Goal: Task Accomplishment & Management: Manage account settings

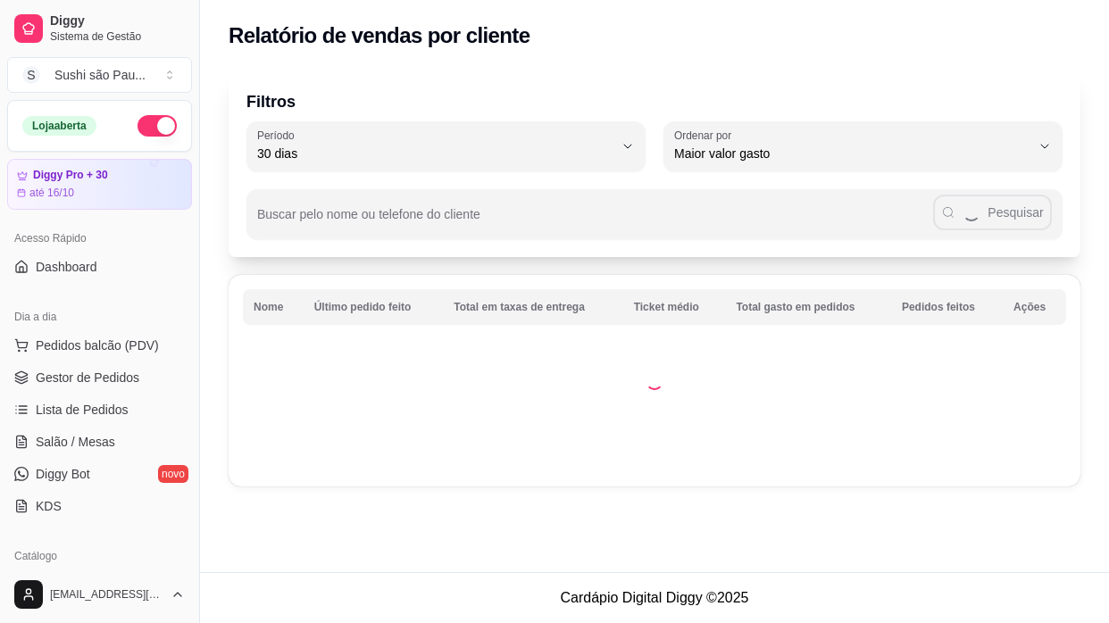
select select "30"
select select "HIGHEST_TOTAL_SPENT_WITH_ORDERS"
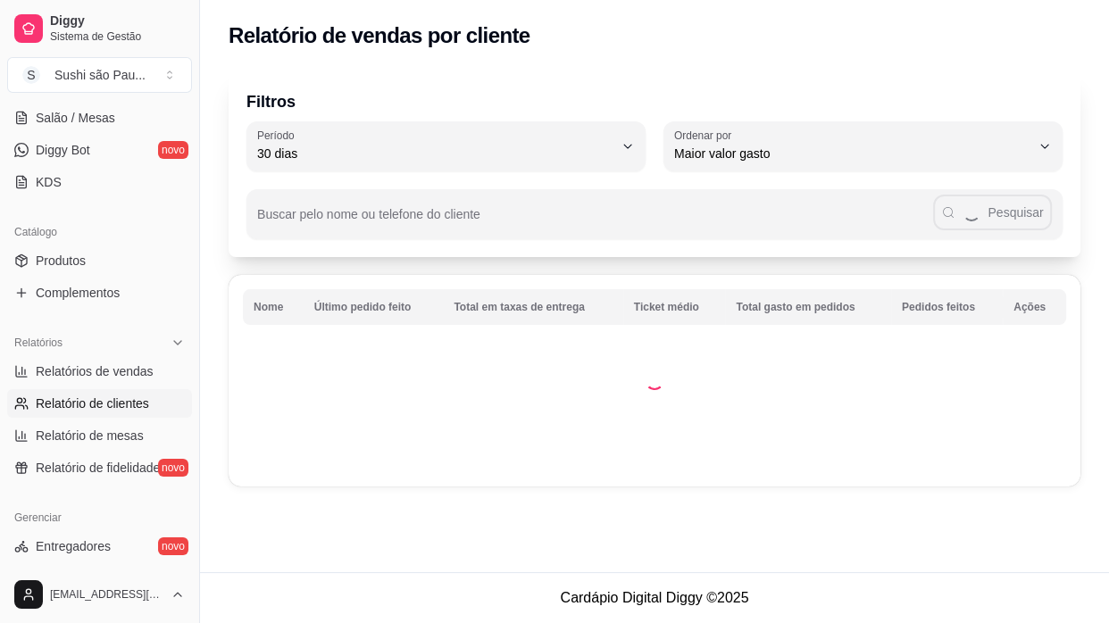
click at [95, 366] on span "Relatórios de vendas" at bounding box center [95, 372] width 118 height 18
select select "ALL"
select select "0"
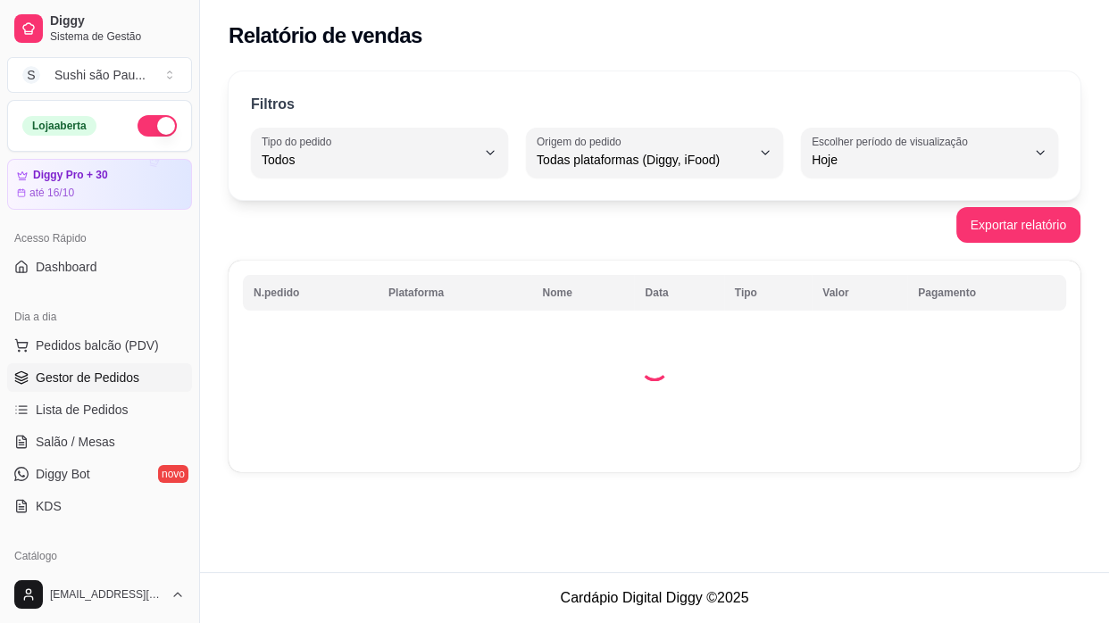
click at [118, 363] on link "Gestor de Pedidos" at bounding box center [99, 377] width 185 height 29
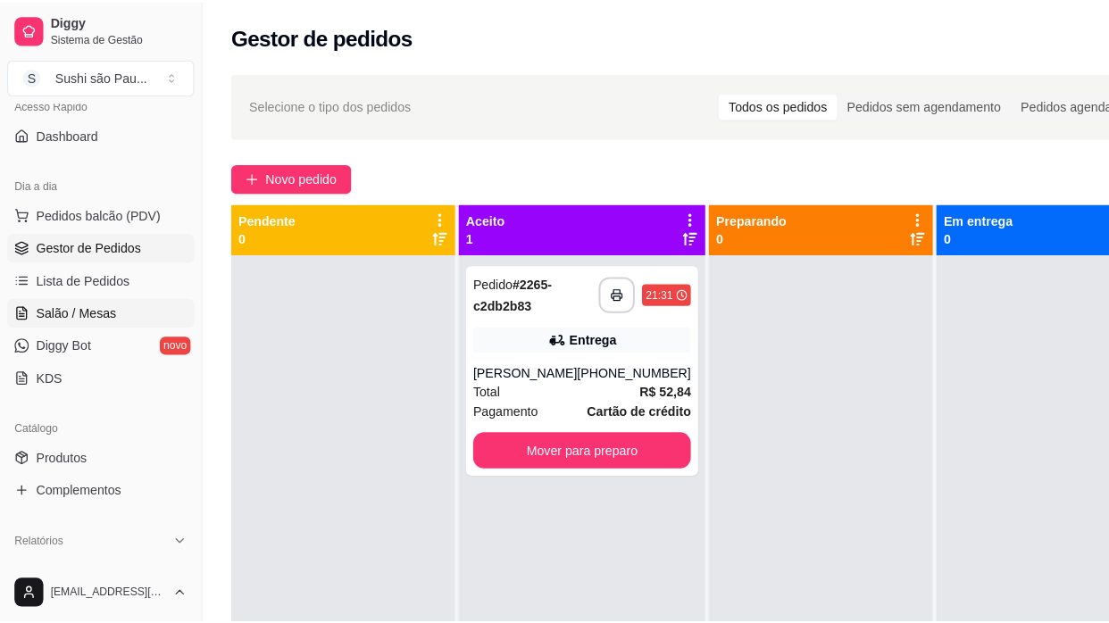
scroll to position [324, 0]
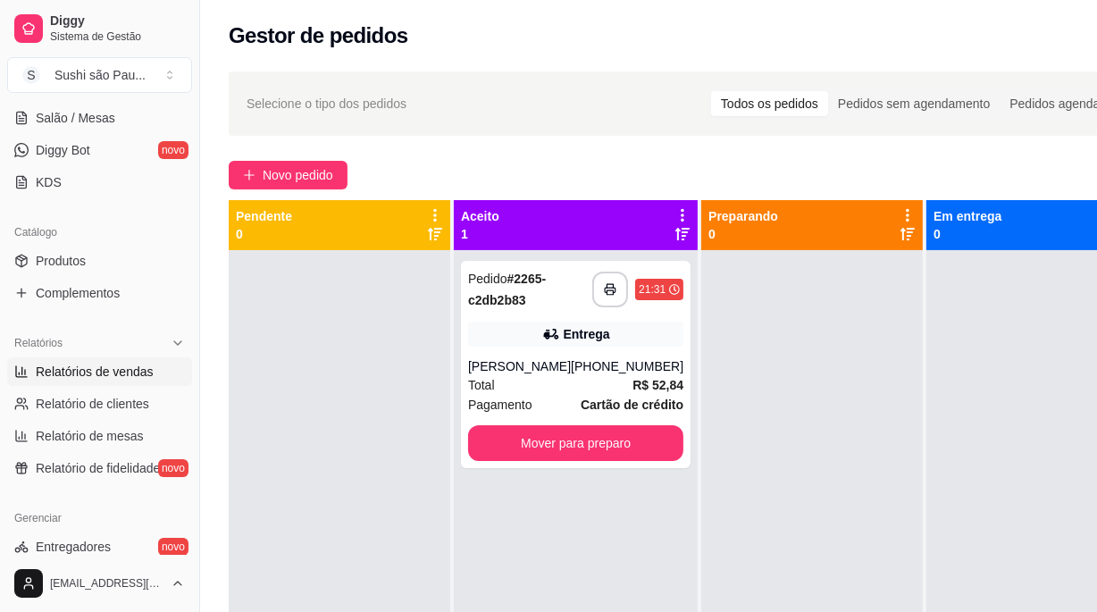
click at [81, 370] on span "Relatórios de vendas" at bounding box center [95, 372] width 118 height 18
select select "ALL"
select select "0"
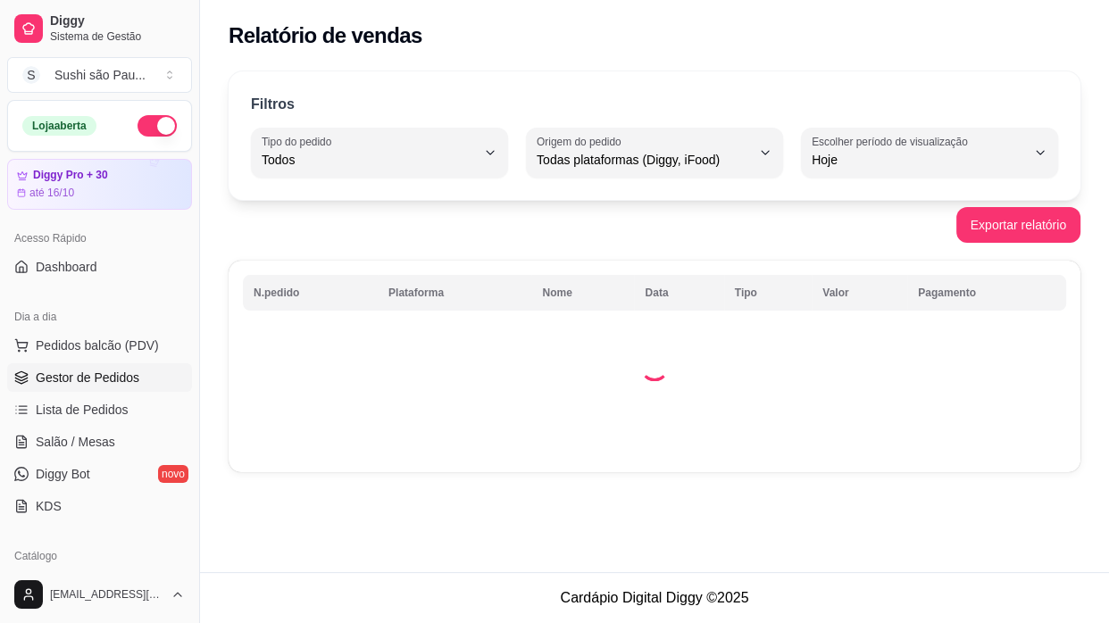
click at [80, 390] on link "Gestor de Pedidos" at bounding box center [99, 377] width 185 height 29
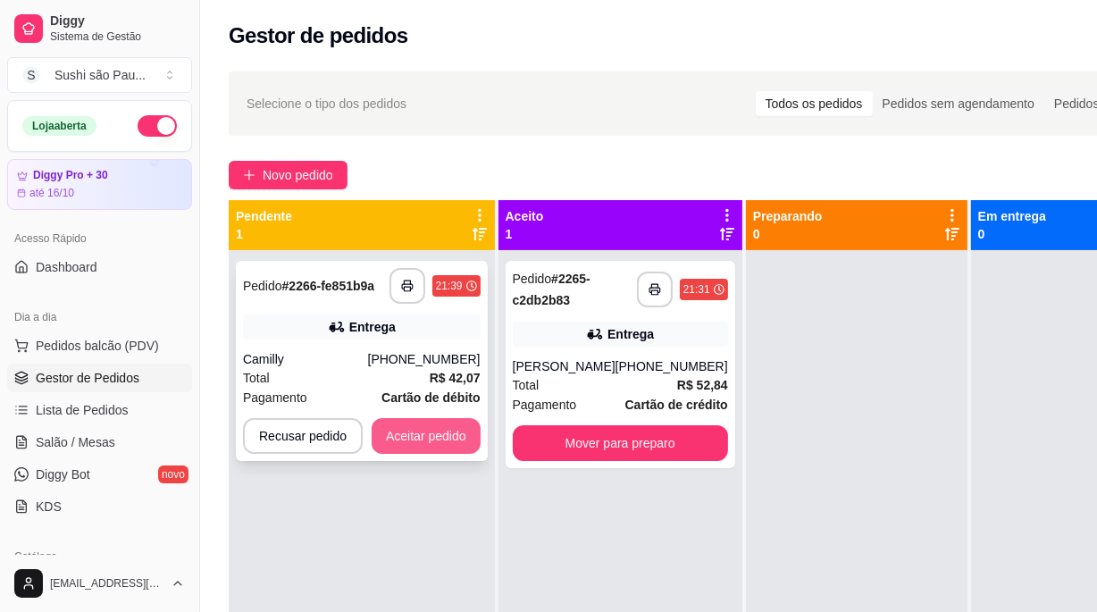
click at [416, 436] on button "Aceitar pedido" at bounding box center [425, 436] width 109 height 36
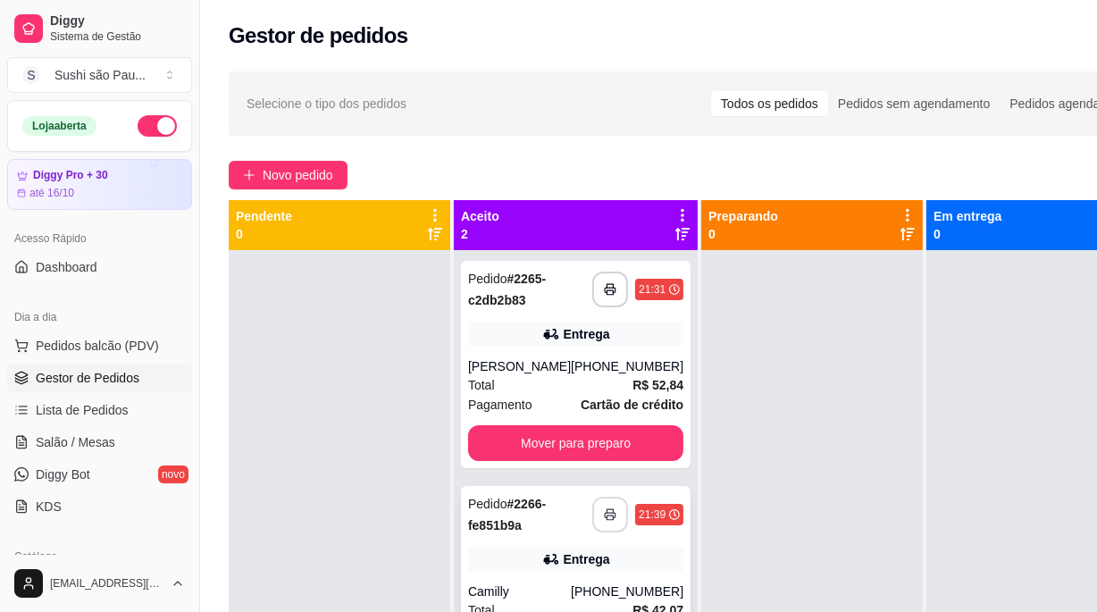
click at [597, 512] on button "button" at bounding box center [610, 514] width 36 height 36
click at [341, 344] on div at bounding box center [339, 556] width 221 height 612
click at [421, 413] on div at bounding box center [339, 556] width 221 height 612
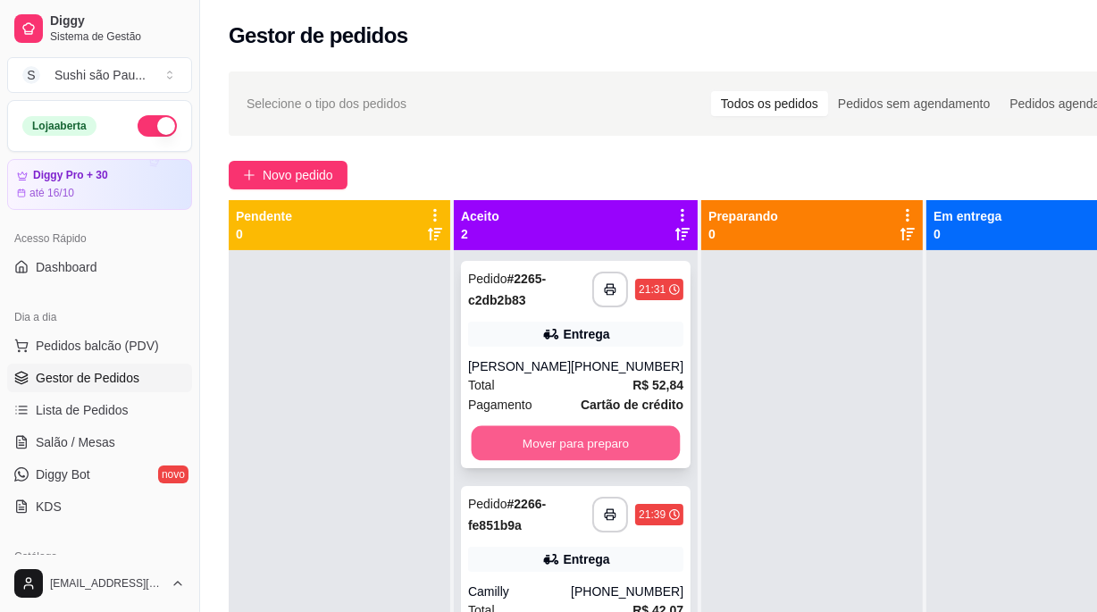
click at [601, 440] on button "Mover para preparo" at bounding box center [575, 443] width 209 height 35
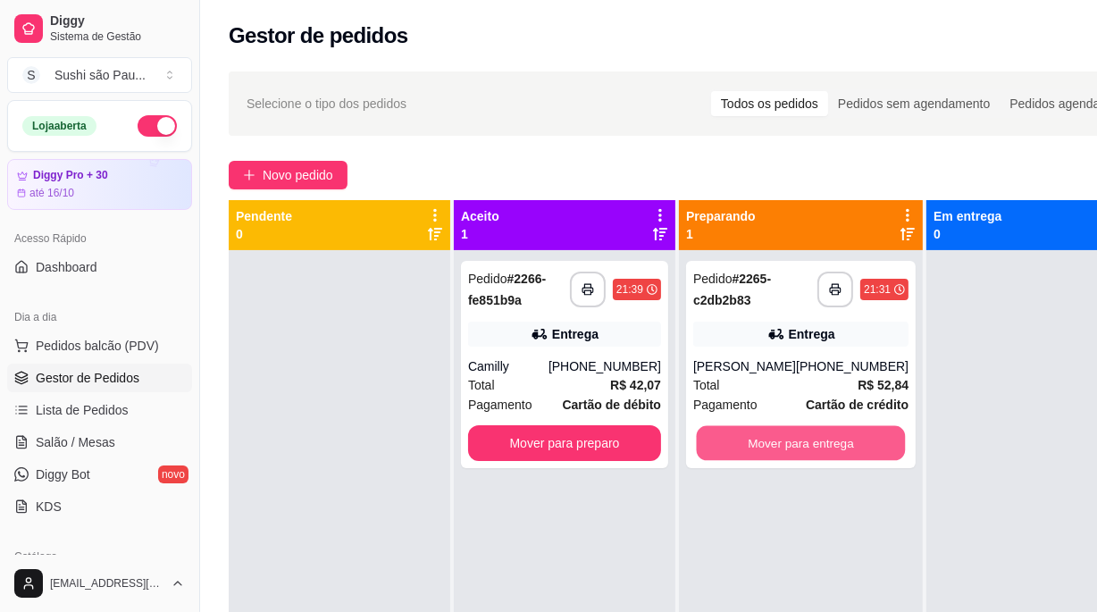
click at [833, 448] on button "Mover para entrega" at bounding box center [800, 443] width 209 height 35
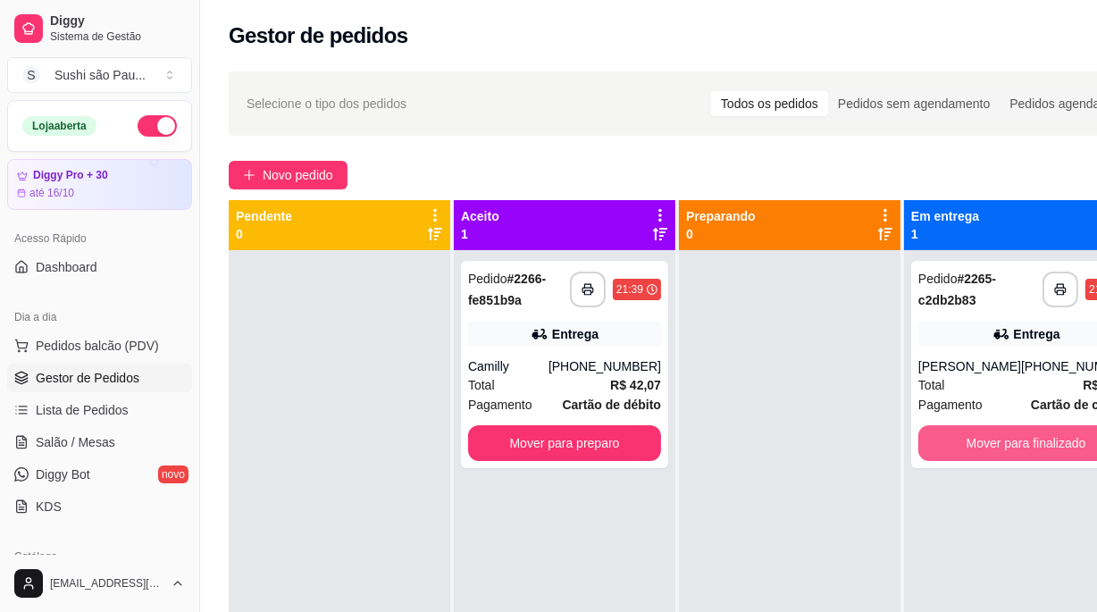
click at [974, 448] on button "Mover para finalizado" at bounding box center [1025, 443] width 215 height 36
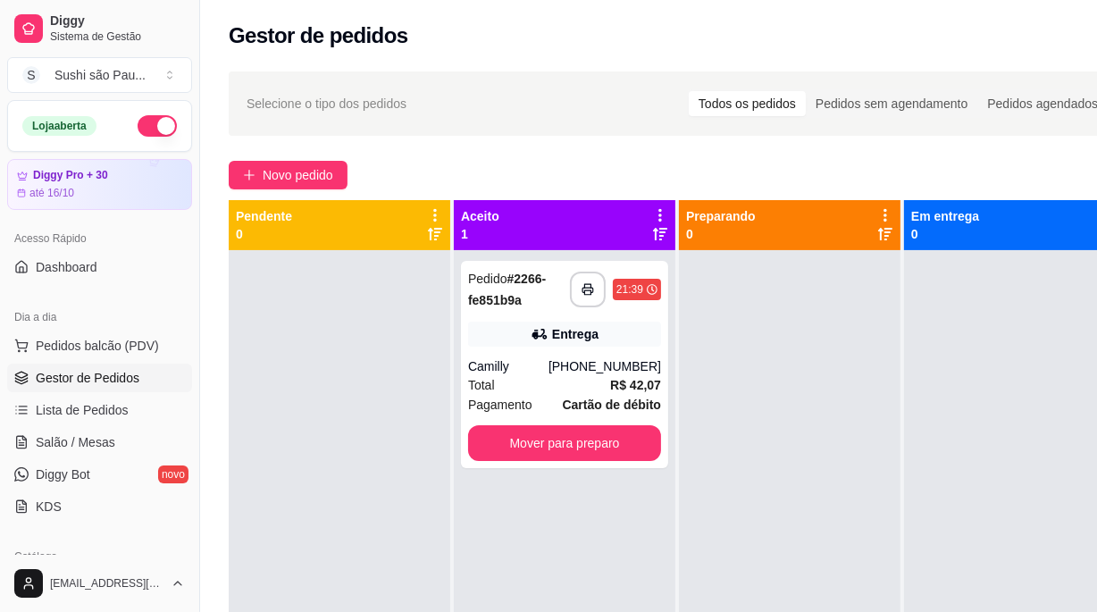
click at [872, 456] on div at bounding box center [789, 556] width 221 height 612
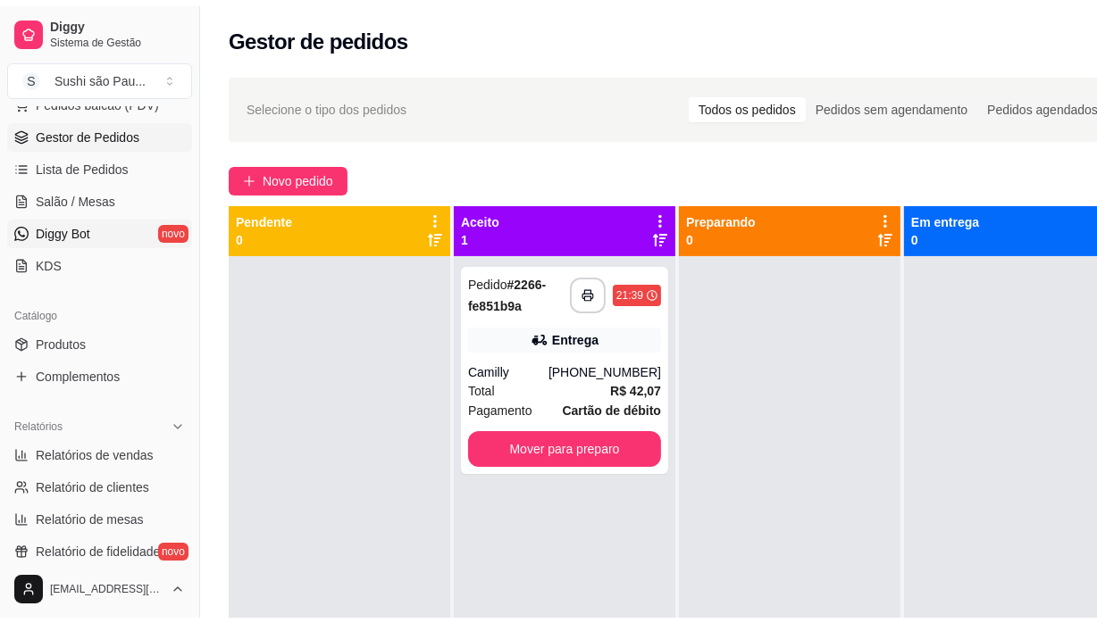
scroll to position [405, 0]
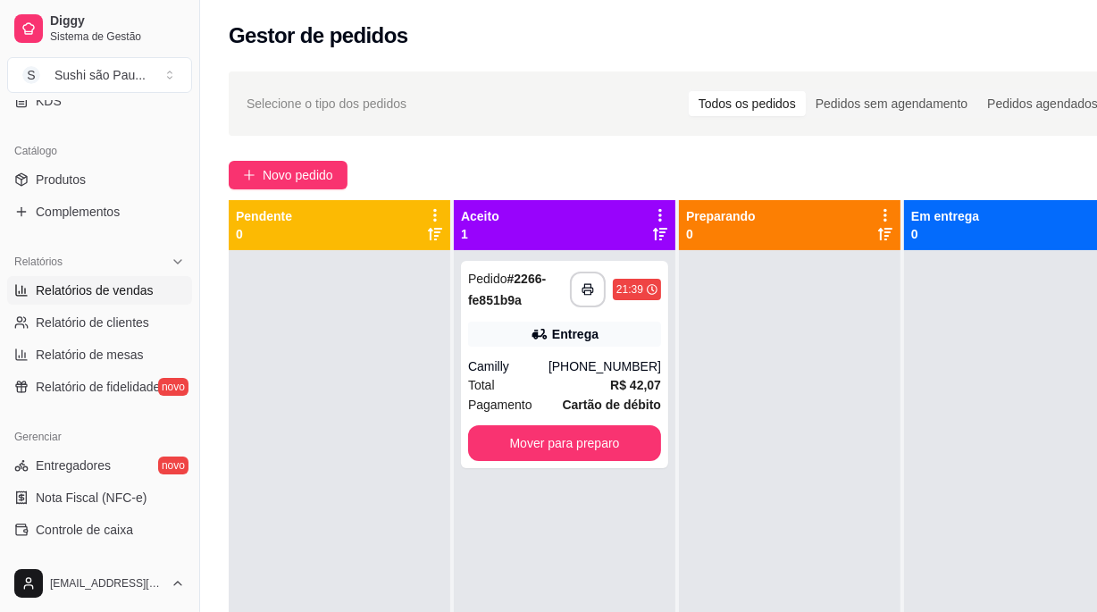
click at [79, 286] on span "Relatórios de vendas" at bounding box center [95, 290] width 118 height 18
select select "ALL"
select select "0"
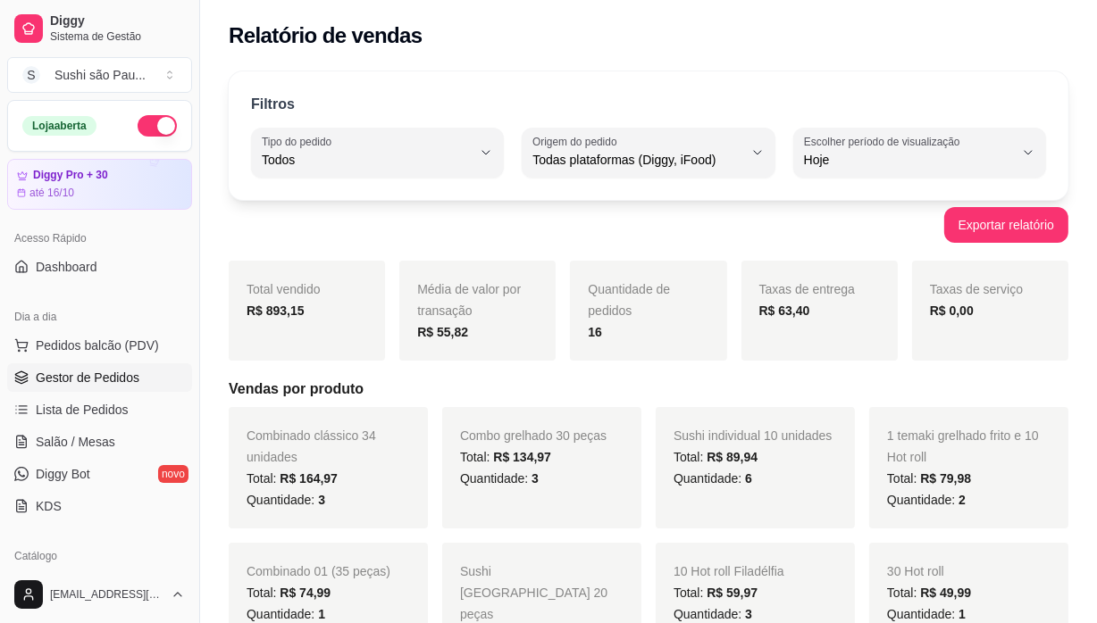
click at [67, 371] on span "Gestor de Pedidos" at bounding box center [88, 378] width 104 height 18
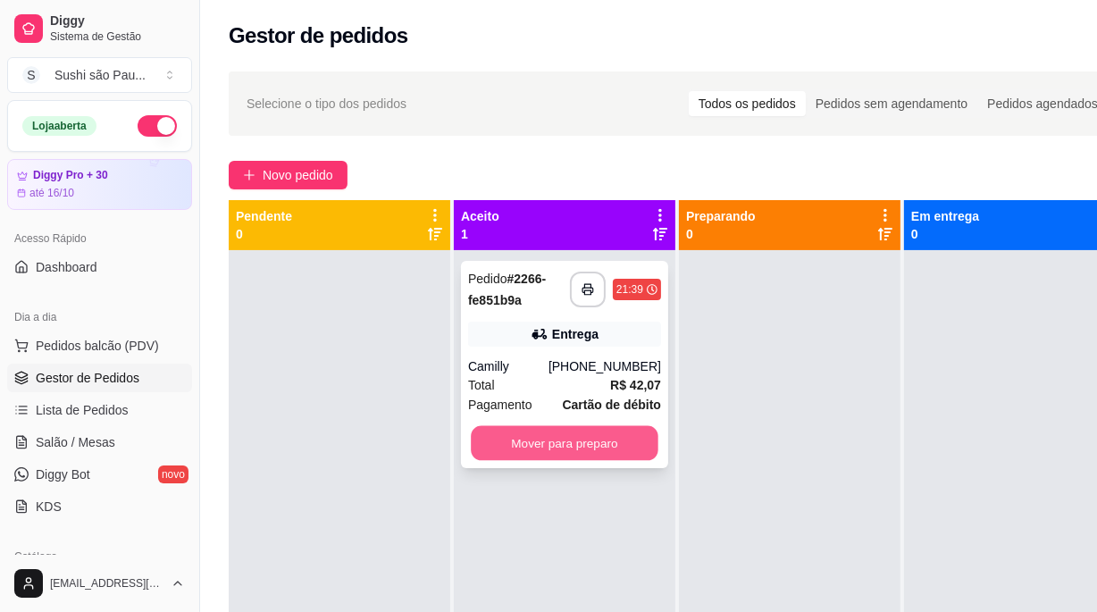
click at [621, 444] on button "Mover para preparo" at bounding box center [565, 443] width 188 height 35
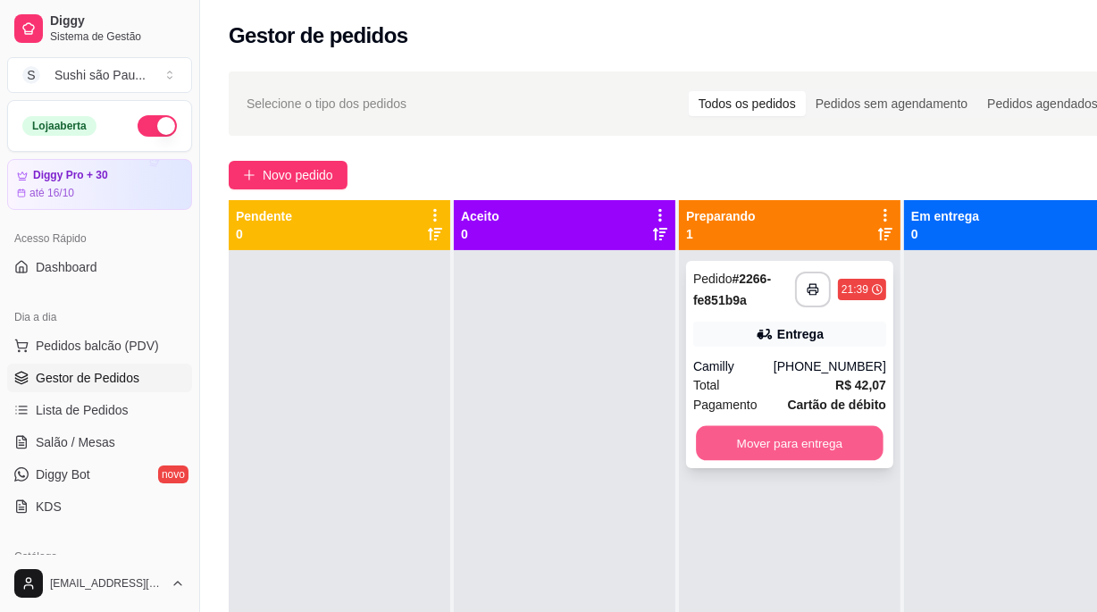
click at [828, 446] on button "Mover para entrega" at bounding box center [790, 443] width 188 height 35
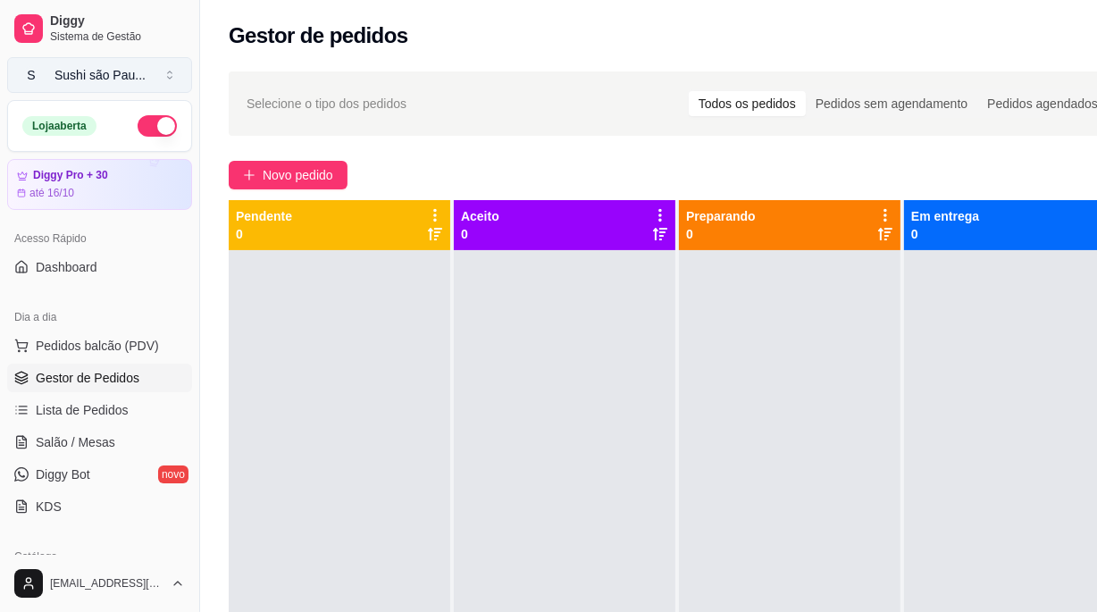
click at [93, 75] on div "Sushi são Pau ..." at bounding box center [99, 75] width 91 height 18
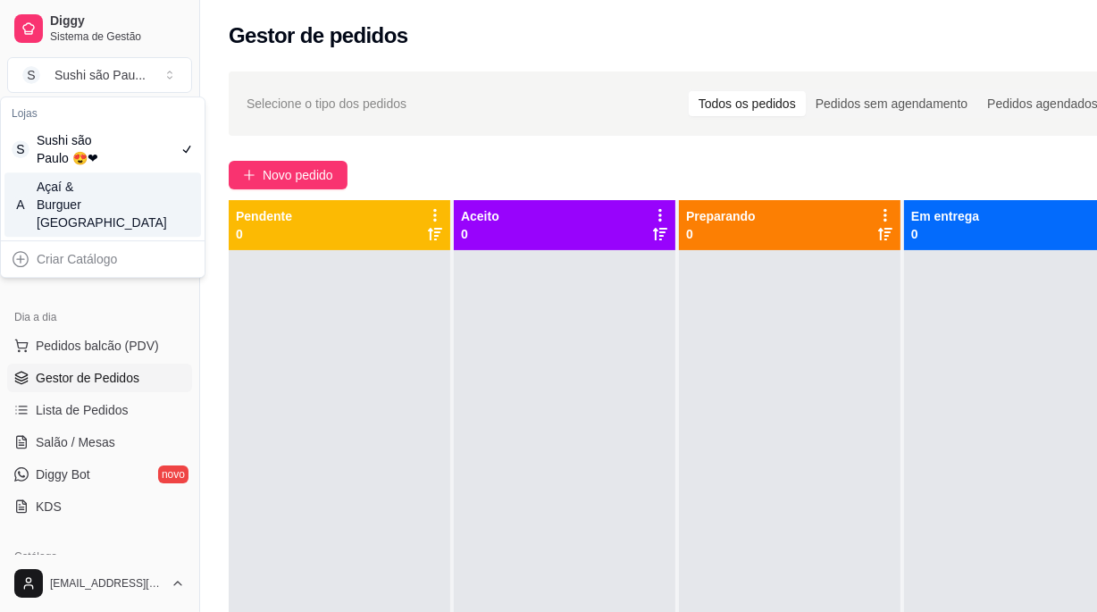
click at [88, 190] on div "Açaí & Burguer [GEOGRAPHIC_DATA]" at bounding box center [77, 205] width 80 height 54
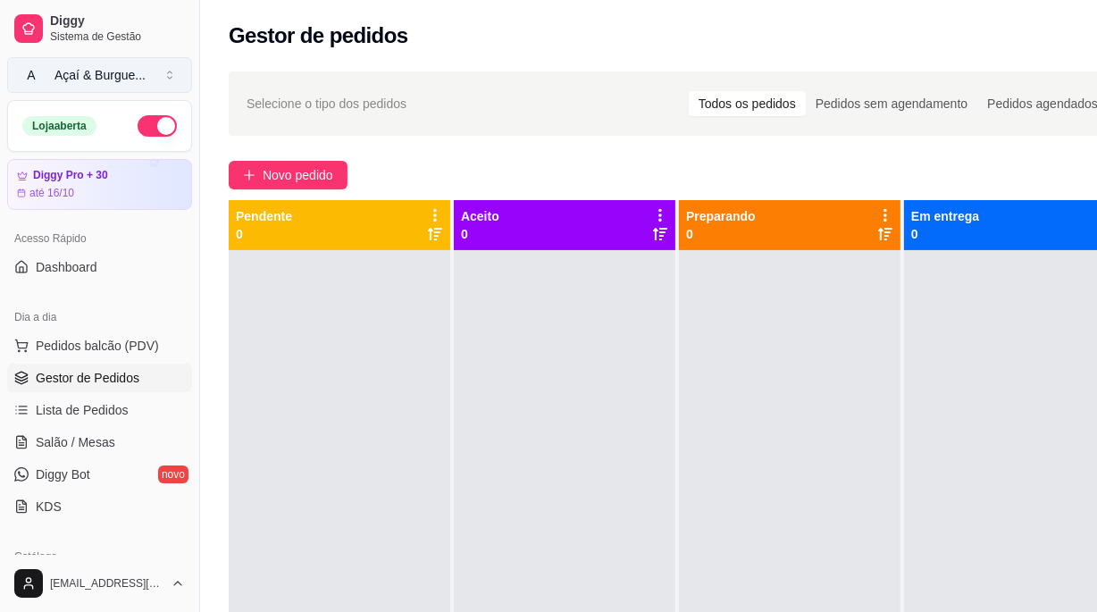
click at [129, 66] on div "Açaí & Burgue ..." at bounding box center [99, 75] width 91 height 18
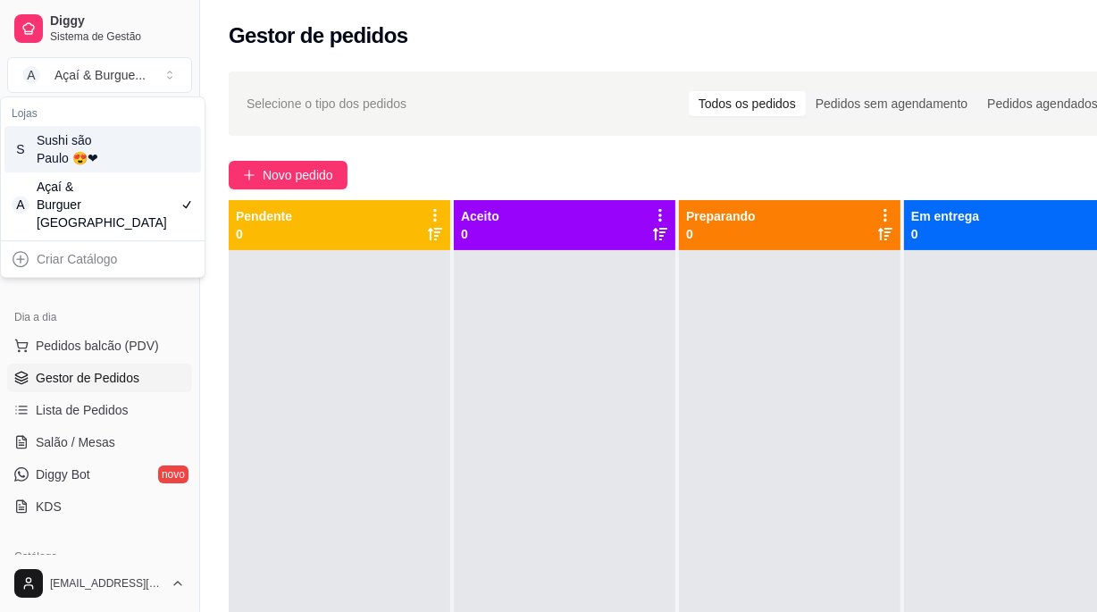
drag, startPoint x: 116, startPoint y: 191, endPoint x: 121, endPoint y: 130, distance: 60.9
click at [121, 130] on div "S Sushi são Paulo 😍❤ A Açaí & Burguer [GEOGRAPHIC_DATA]" at bounding box center [102, 181] width 196 height 111
click at [121, 130] on div "S Sushi são Paulo 😍❤" at bounding box center [102, 149] width 196 height 46
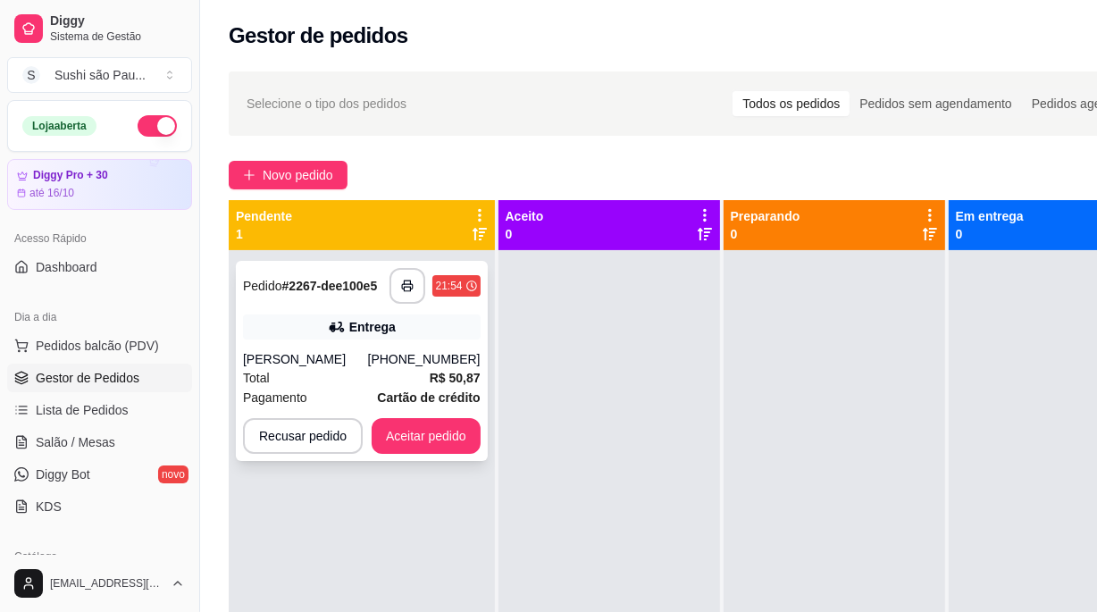
click at [469, 418] on div "Recusar pedido Aceitar pedido" at bounding box center [362, 436] width 238 height 36
click at [437, 442] on button "Aceitar pedido" at bounding box center [425, 436] width 109 height 36
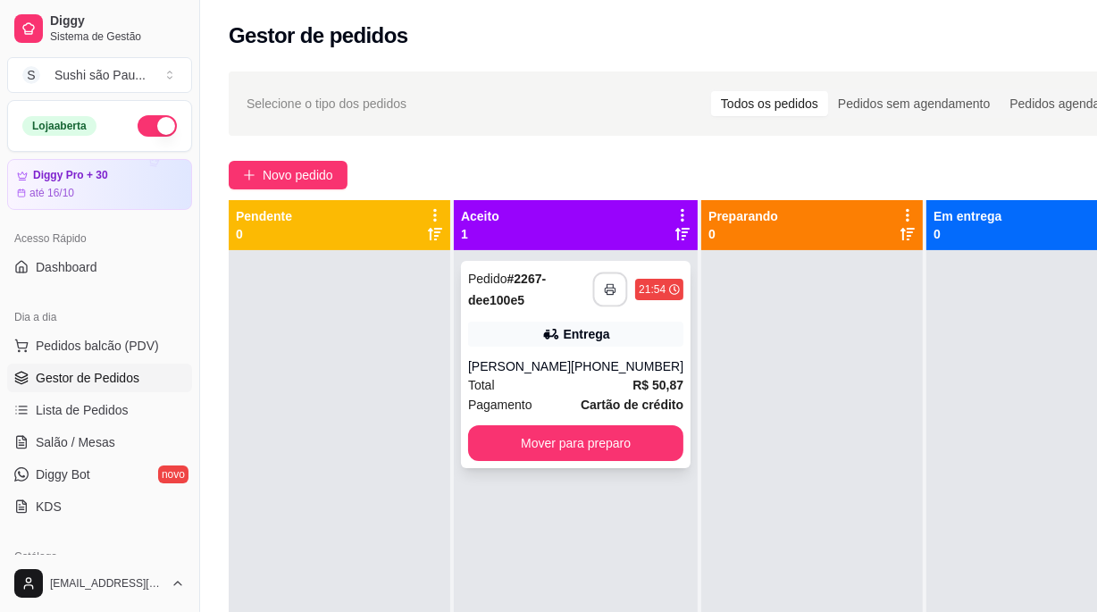
click at [607, 291] on rect "button" at bounding box center [610, 292] width 6 height 4
click at [296, 371] on div at bounding box center [339, 556] width 221 height 612
click at [377, 321] on div at bounding box center [339, 556] width 221 height 612
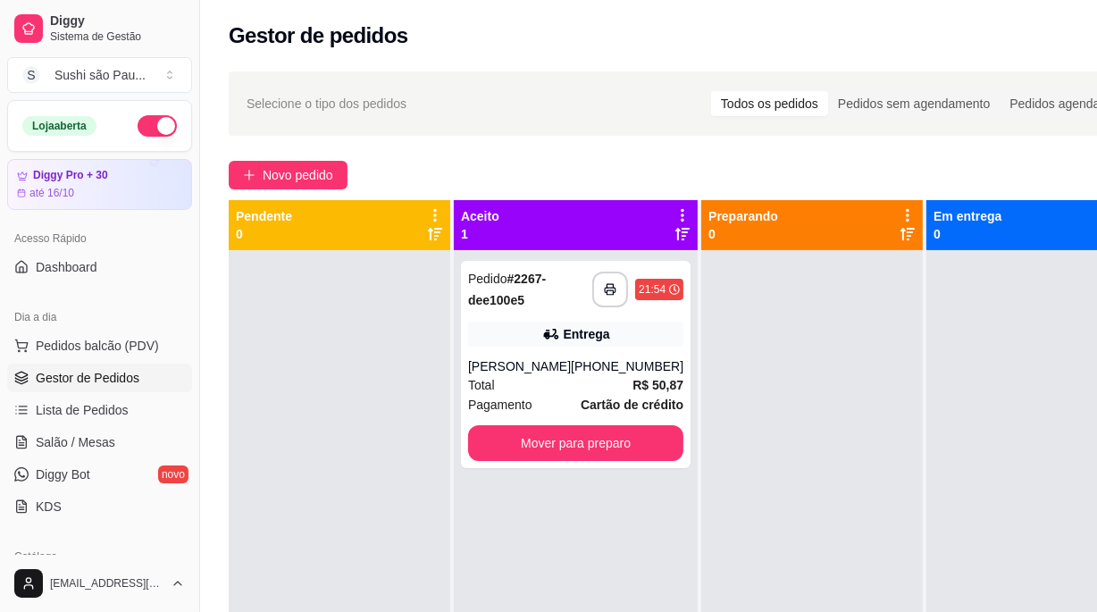
click at [391, 387] on div at bounding box center [339, 556] width 221 height 612
click at [386, 388] on div at bounding box center [339, 556] width 221 height 612
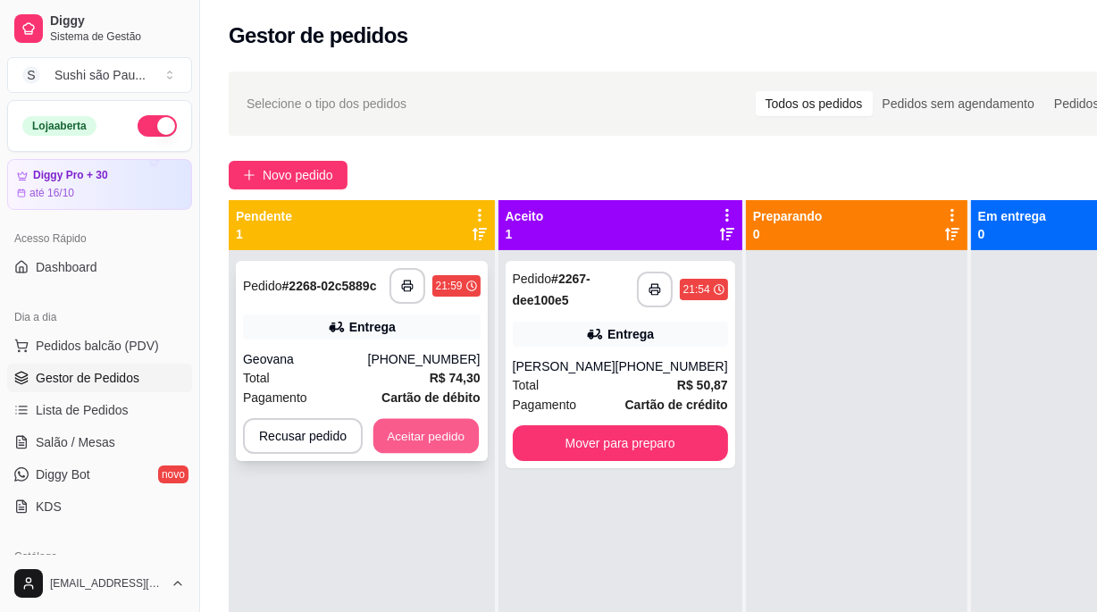
click at [416, 442] on button "Aceitar pedido" at bounding box center [425, 436] width 105 height 35
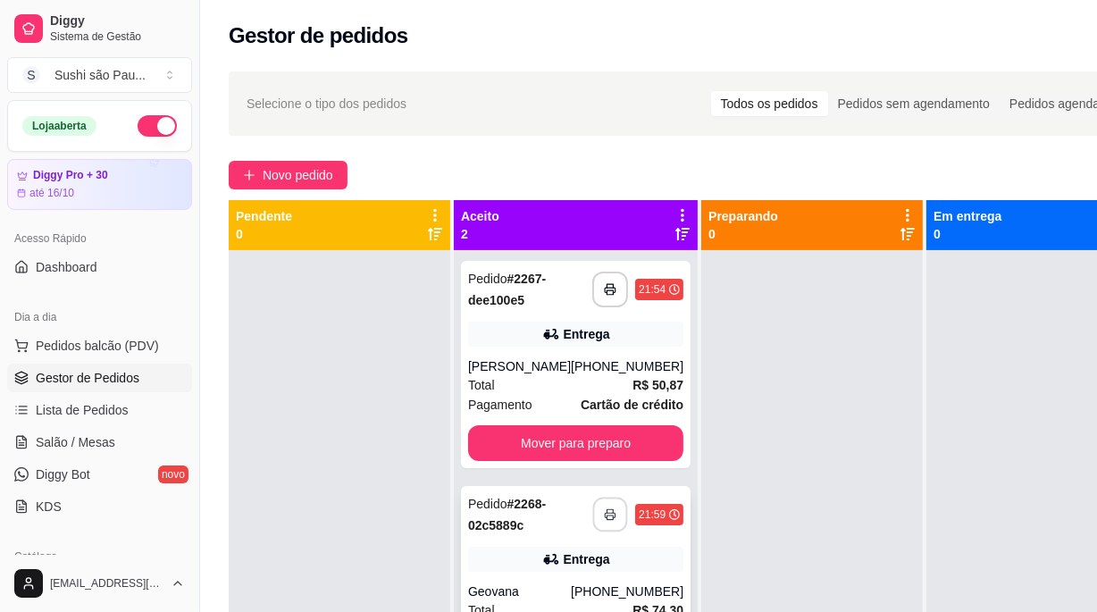
click at [604, 509] on icon "button" at bounding box center [610, 514] width 13 height 13
click at [313, 349] on div at bounding box center [339, 556] width 221 height 612
click at [317, 365] on div at bounding box center [339, 556] width 221 height 612
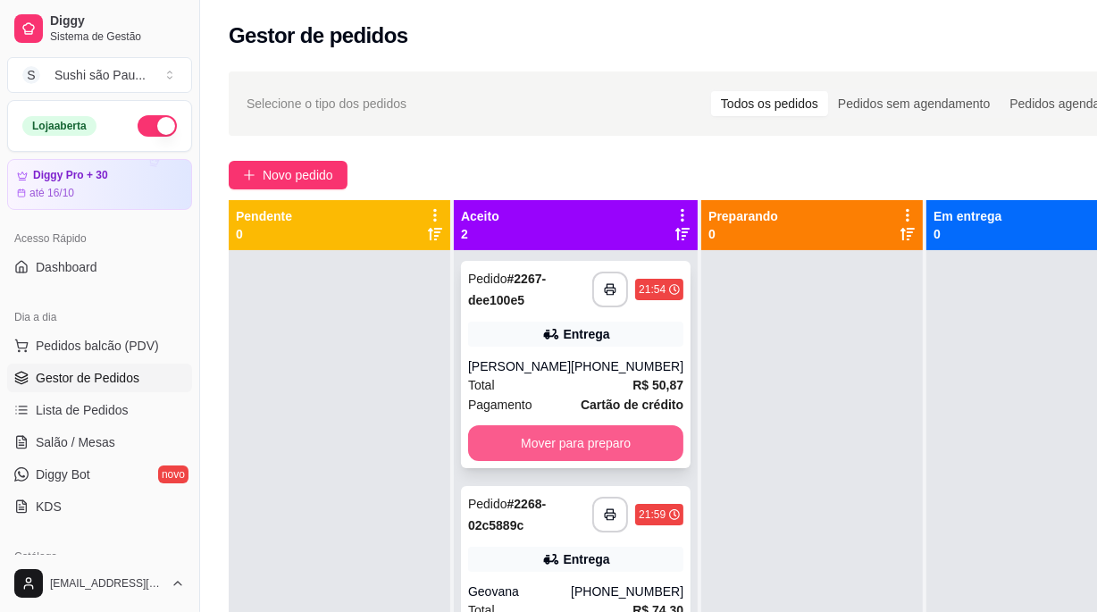
click at [589, 434] on button "Mover para preparo" at bounding box center [575, 443] width 215 height 36
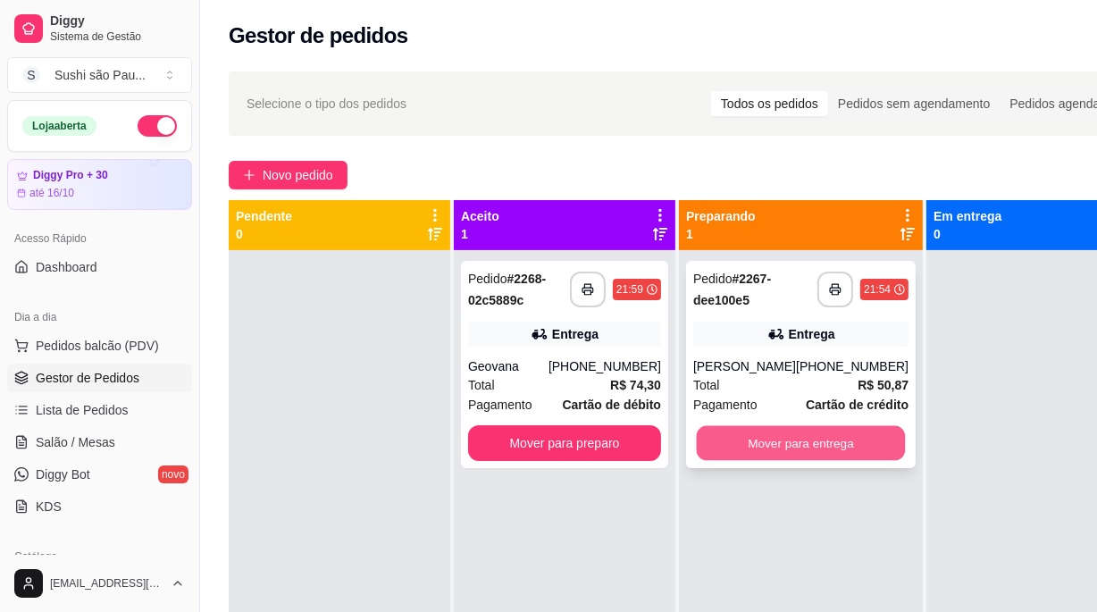
click at [794, 436] on button "Mover para entrega" at bounding box center [800, 443] width 209 height 35
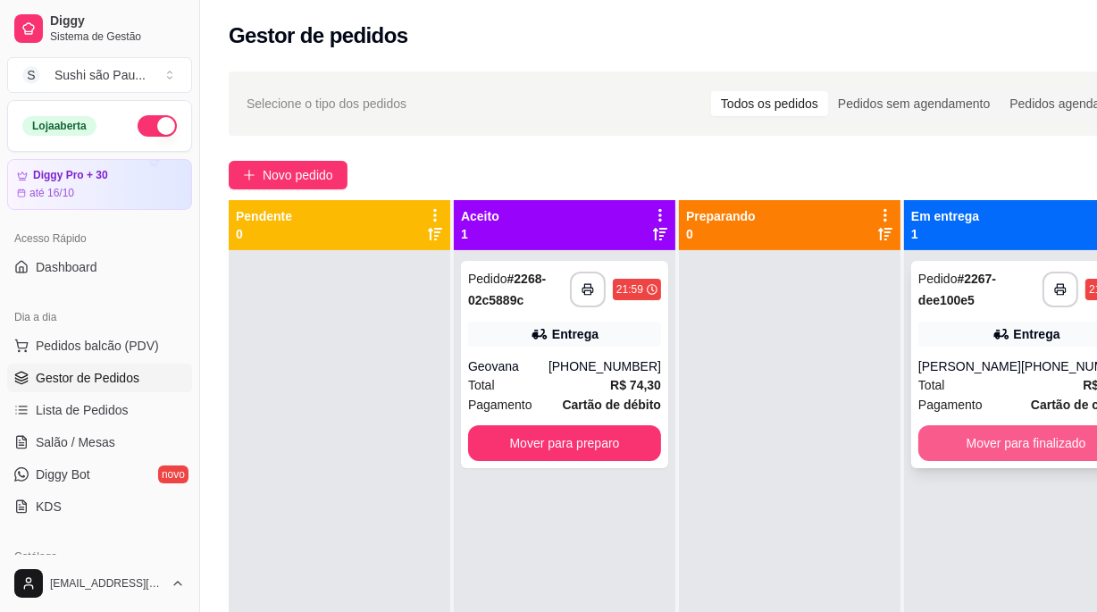
click at [988, 437] on button "Mover para finalizado" at bounding box center [1025, 443] width 215 height 36
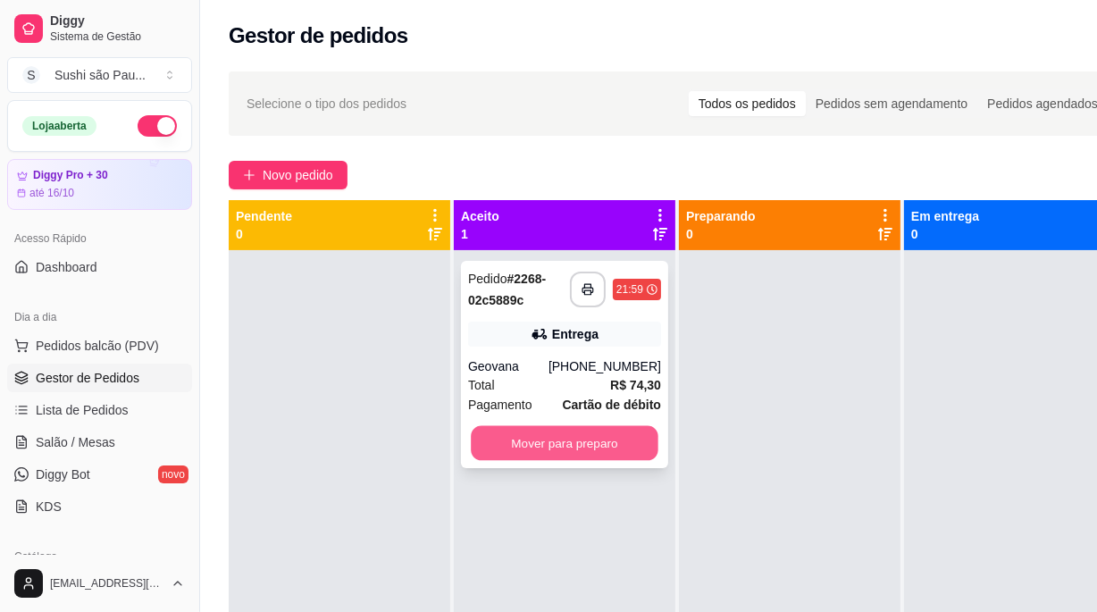
click at [634, 433] on button "Mover para preparo" at bounding box center [565, 443] width 188 height 35
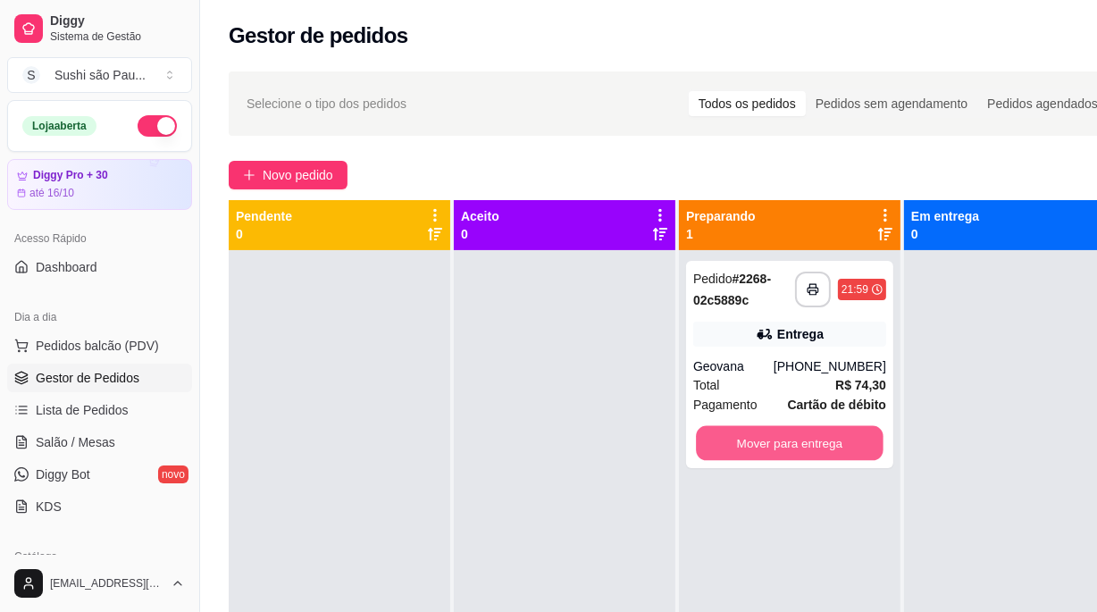
click at [803, 446] on button "Mover para entrega" at bounding box center [790, 443] width 188 height 35
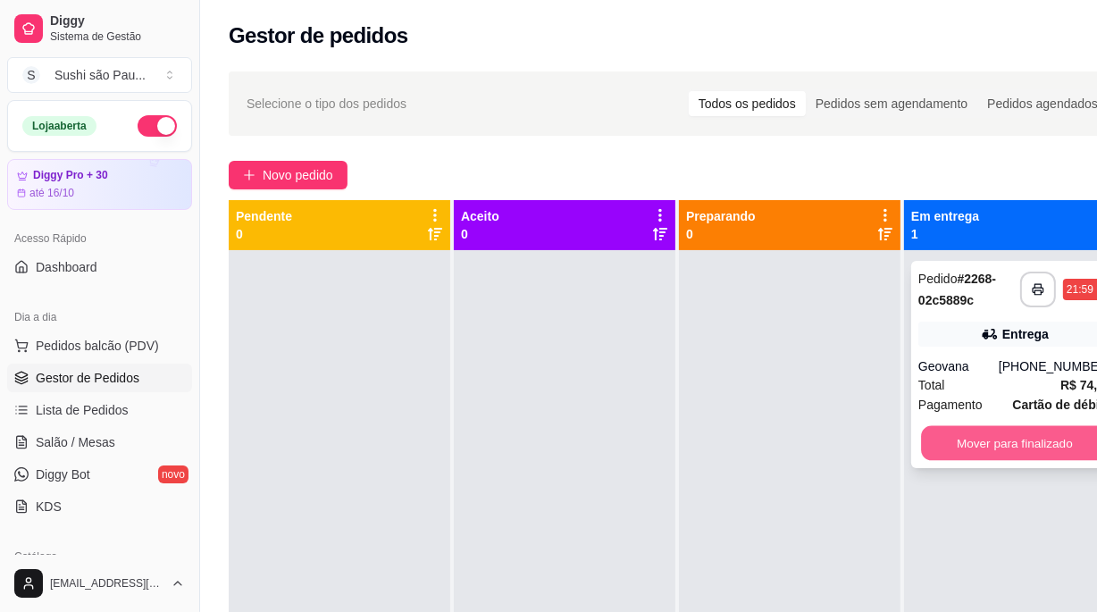
click at [975, 433] on button "Mover para finalizado" at bounding box center [1015, 443] width 188 height 35
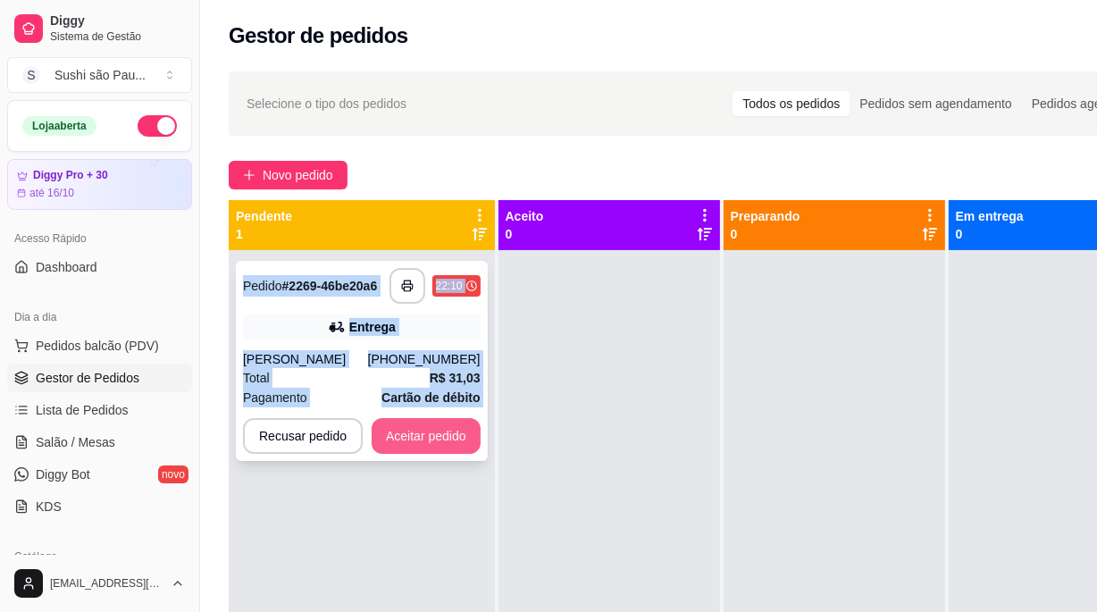
click at [388, 428] on button "Aceitar pedido" at bounding box center [425, 436] width 109 height 36
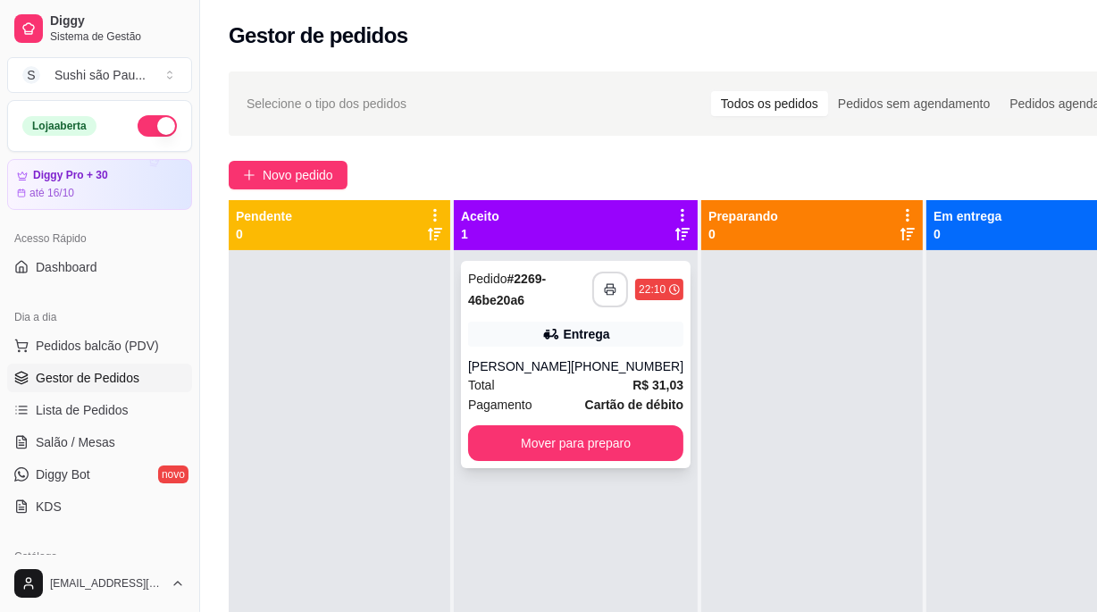
click at [596, 286] on button "button" at bounding box center [610, 289] width 36 height 36
click at [345, 375] on div at bounding box center [339, 556] width 221 height 612
click at [104, 85] on button "S Sushi são Pau ..." at bounding box center [99, 75] width 185 height 36
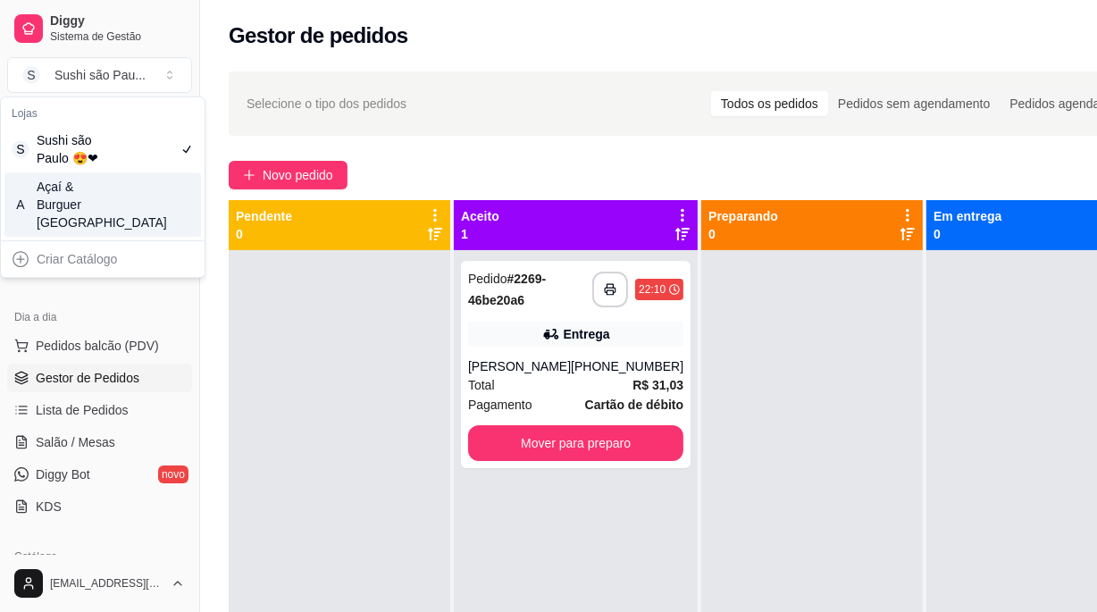
click at [100, 237] on div "Lojas S Sushi são Paulo 😍❤ A Açaí & Burguer [GEOGRAPHIC_DATA]" at bounding box center [103, 168] width 204 height 143
copy div "Lojas S Sushi são Paulo 😍❤ A Açaí & Burguer [GEOGRAPHIC_DATA]"
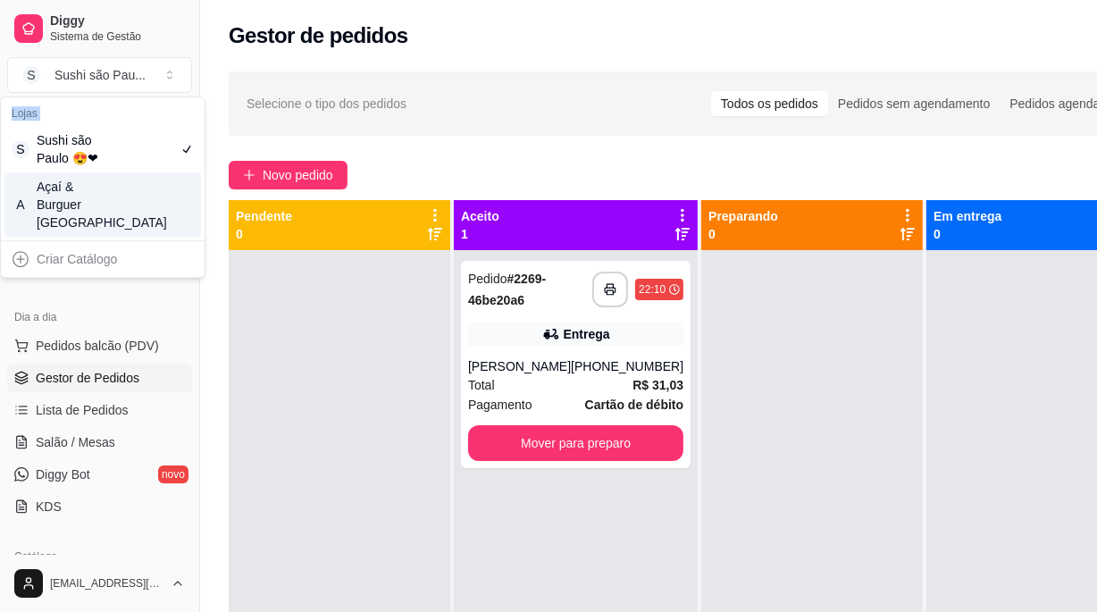
click at [113, 193] on div "Açaí & Burguer [GEOGRAPHIC_DATA]" at bounding box center [77, 205] width 80 height 54
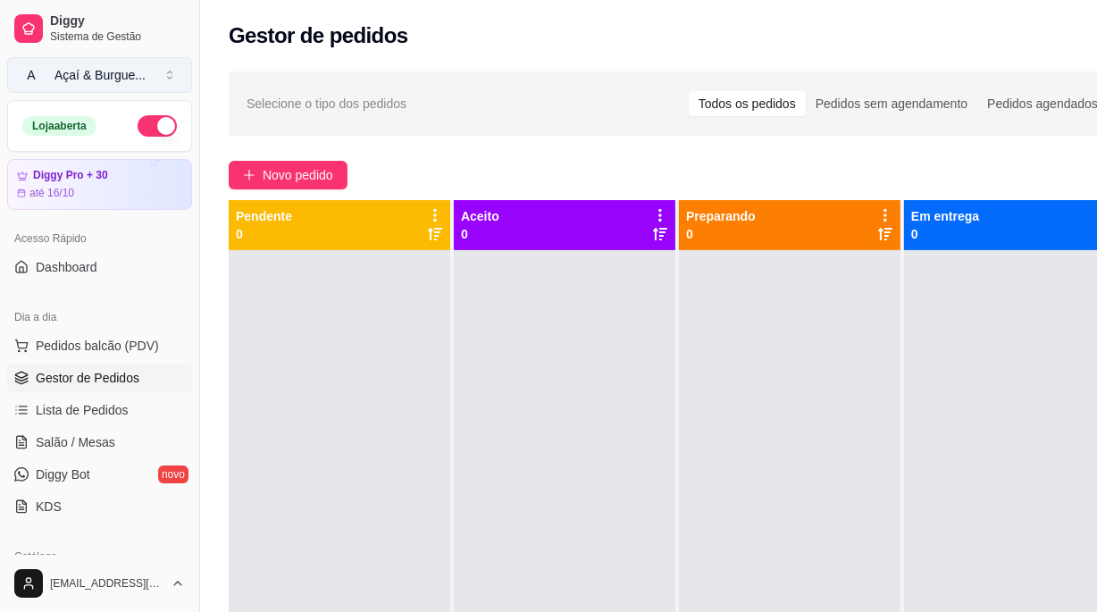
click at [99, 77] on div "Açaí & Burgue ..." at bounding box center [99, 75] width 91 height 18
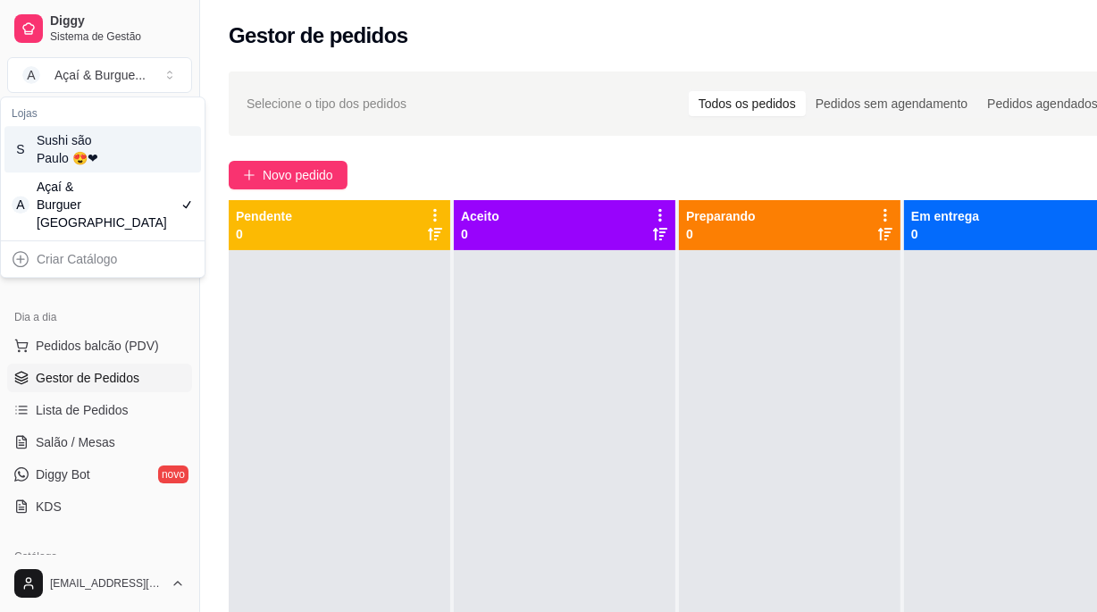
click at [100, 144] on div "Sushi são Paulo 😍❤" at bounding box center [77, 149] width 80 height 36
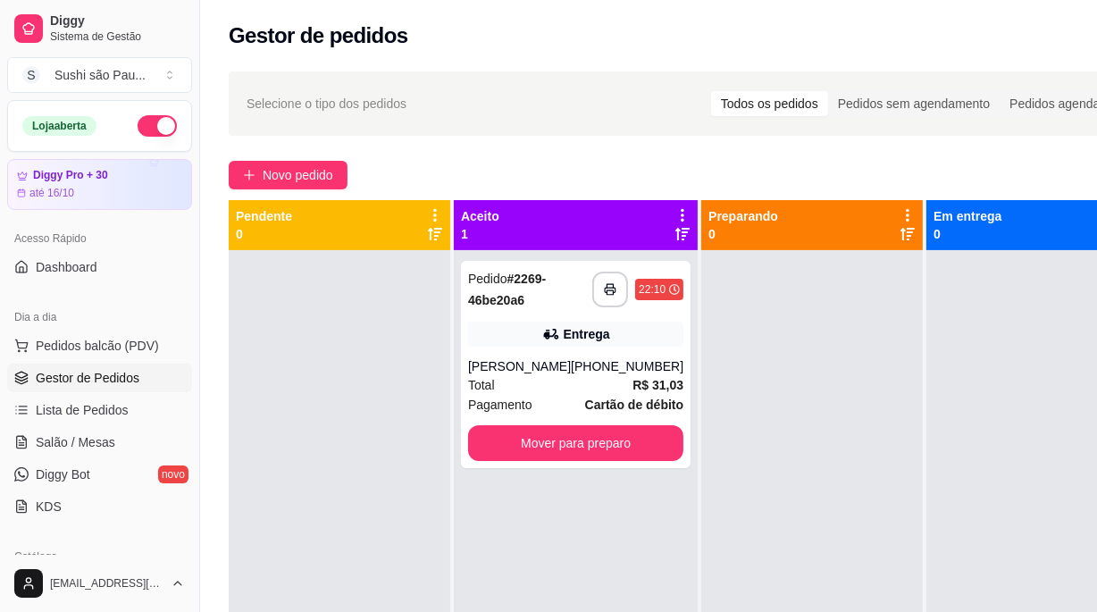
click at [270, 348] on div at bounding box center [339, 556] width 221 height 612
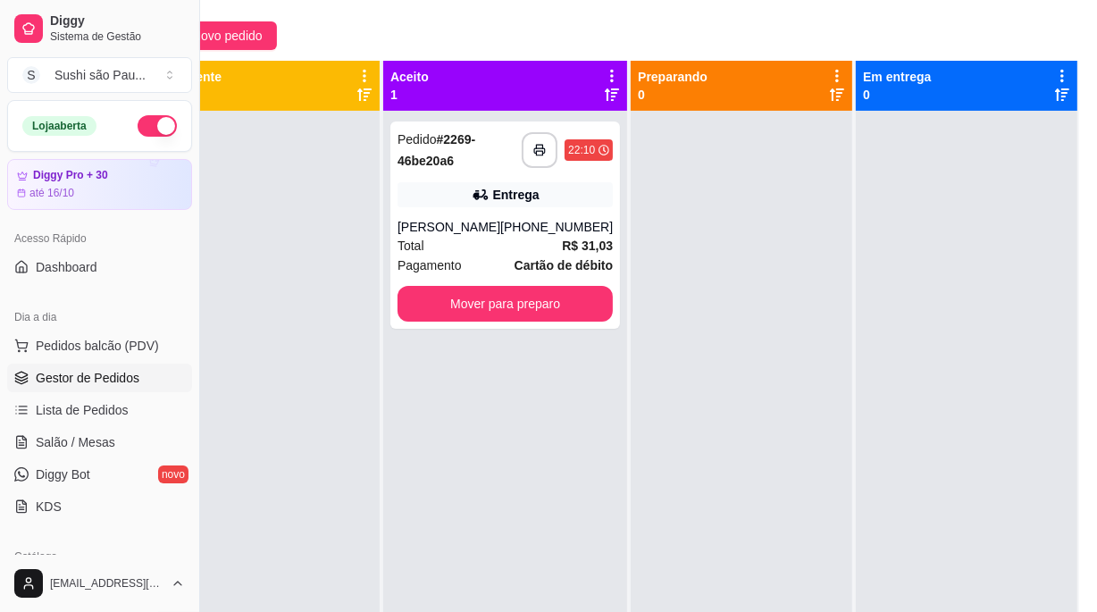
scroll to position [0, 71]
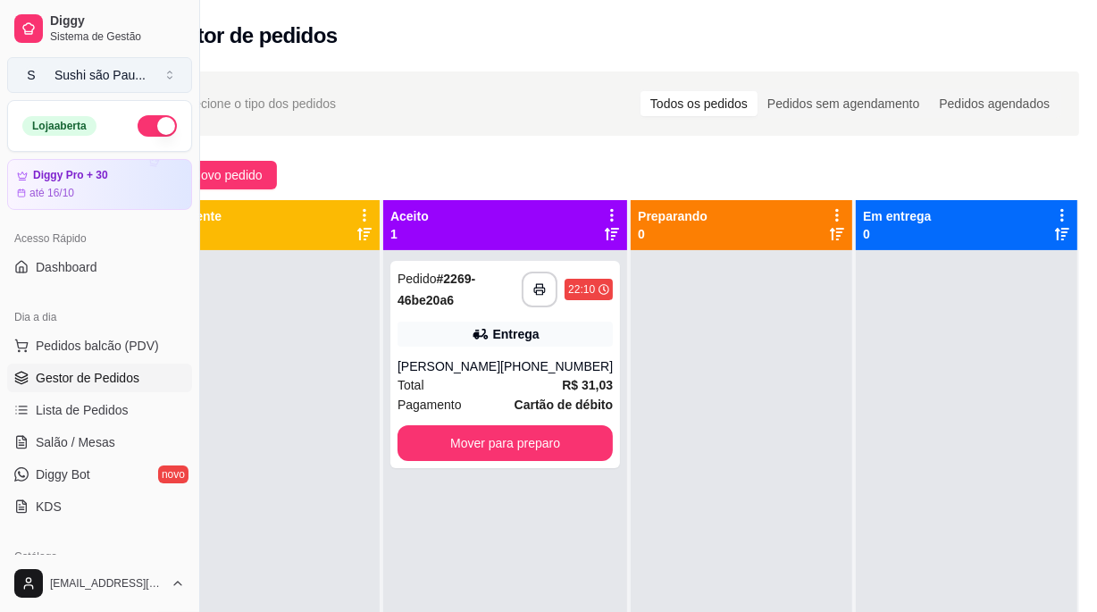
click at [158, 87] on button "S Sushi são Pau ..." at bounding box center [99, 75] width 185 height 36
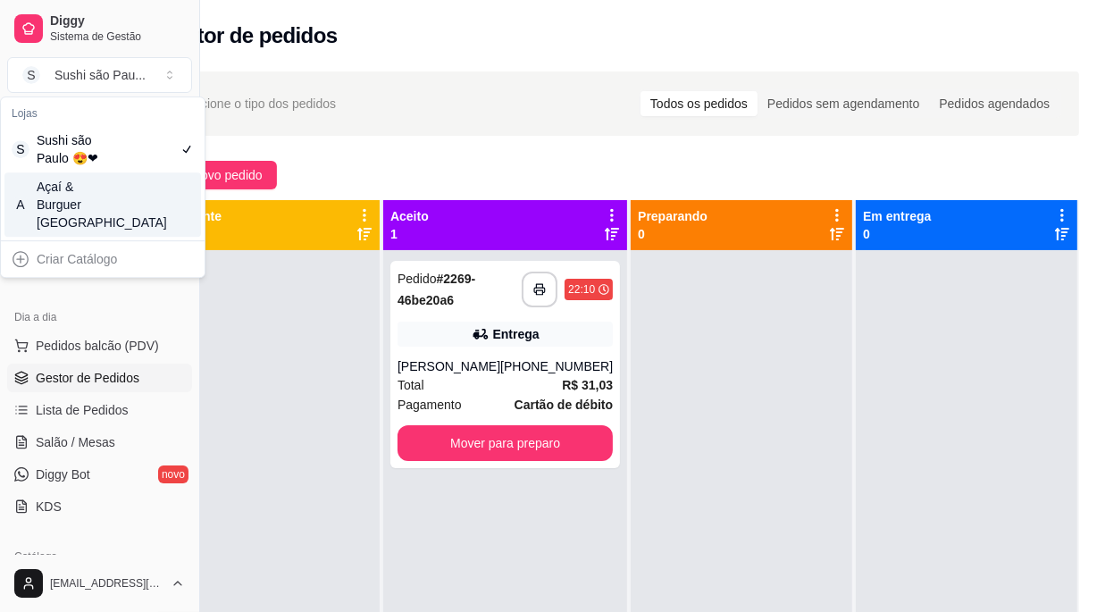
click at [131, 213] on div "A Açaí & Burguer [GEOGRAPHIC_DATA]" at bounding box center [102, 204] width 196 height 64
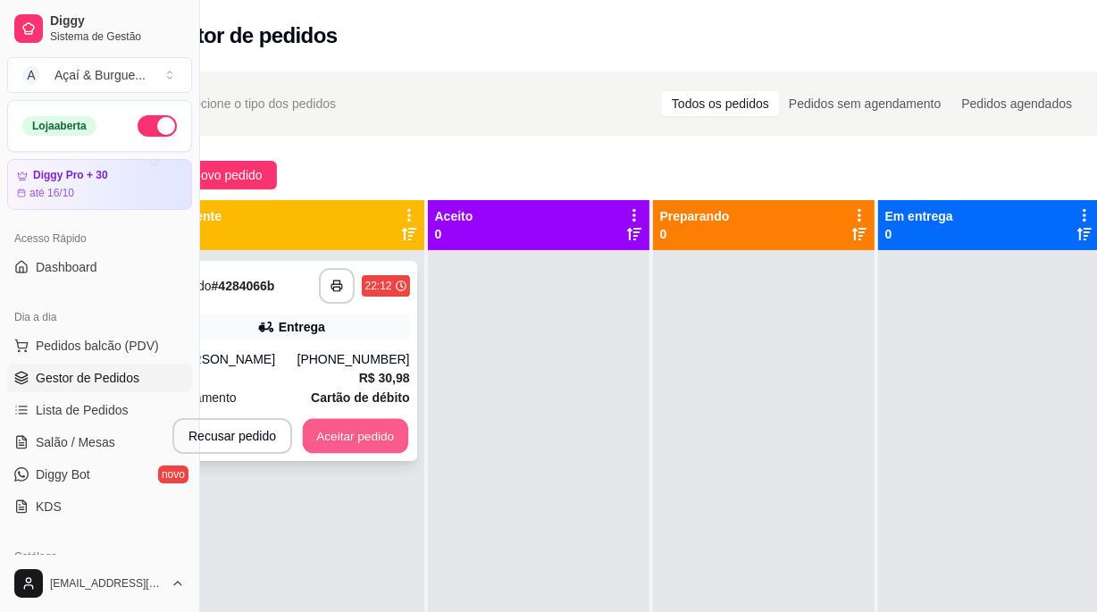
click at [369, 425] on button "Aceitar pedido" at bounding box center [355, 436] width 105 height 35
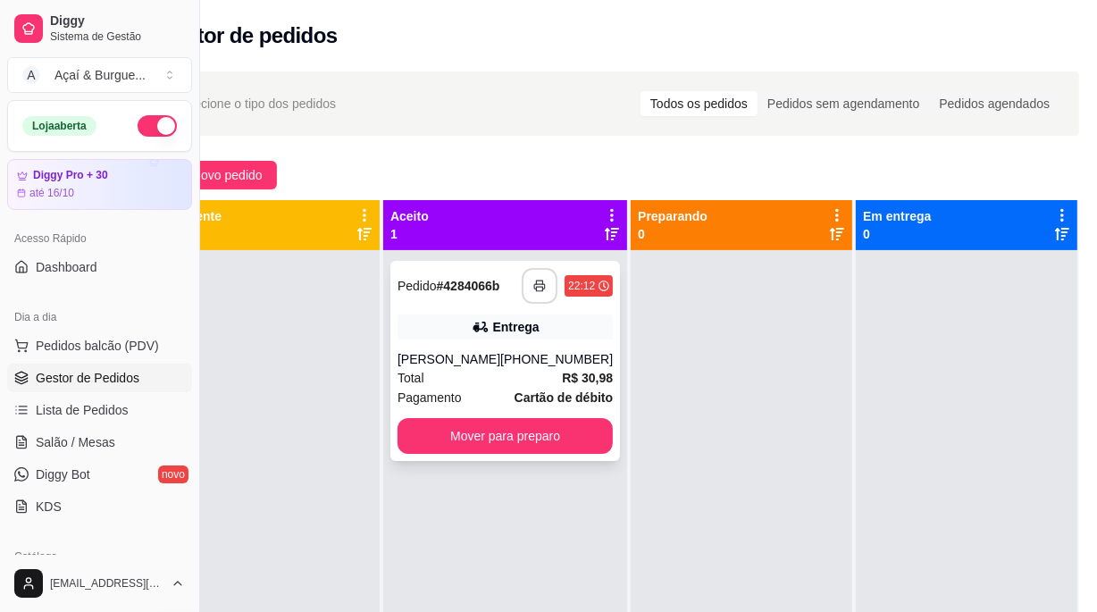
click at [527, 289] on button "button" at bounding box center [539, 286] width 36 height 36
click at [346, 325] on div at bounding box center [268, 556] width 221 height 612
click at [335, 341] on div at bounding box center [268, 556] width 221 height 612
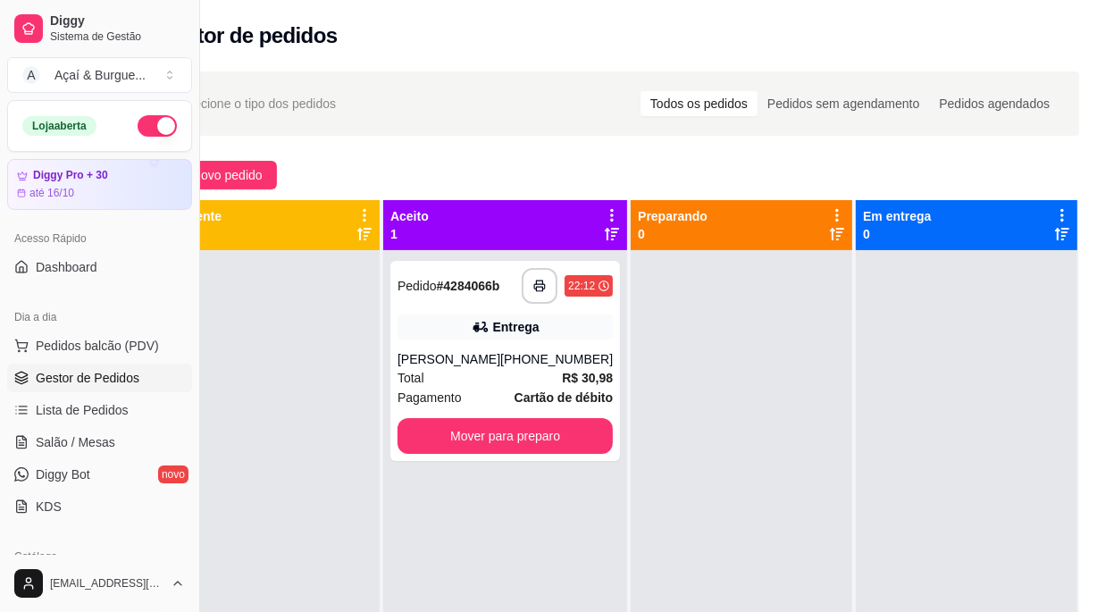
click at [335, 341] on div at bounding box center [268, 556] width 221 height 612
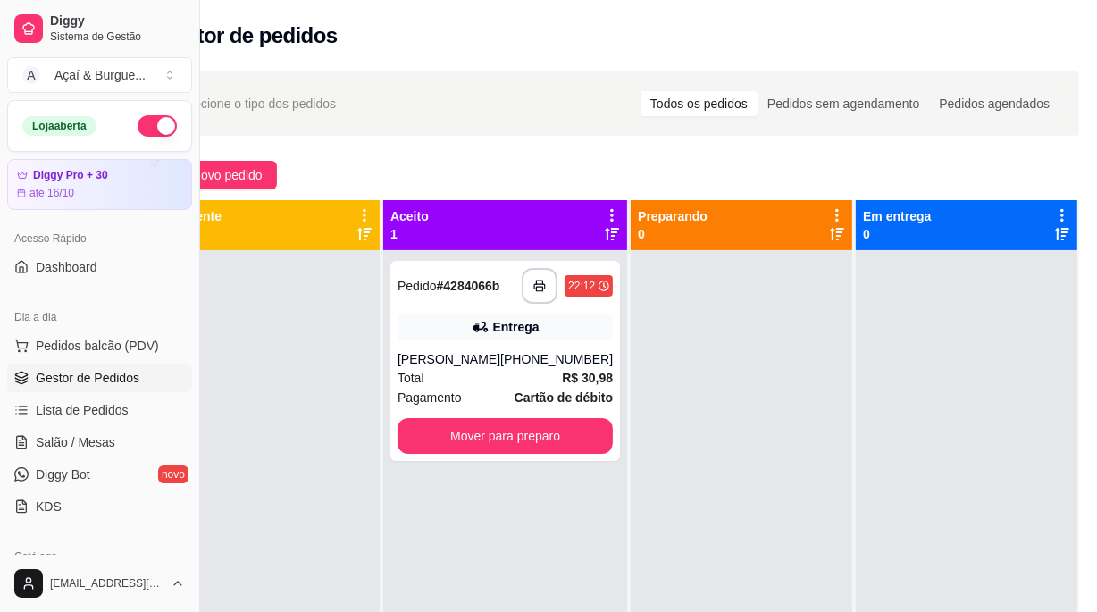
click at [335, 341] on div at bounding box center [268, 556] width 221 height 612
click at [103, 69] on div "Açaí & Burgue ..." at bounding box center [99, 75] width 91 height 18
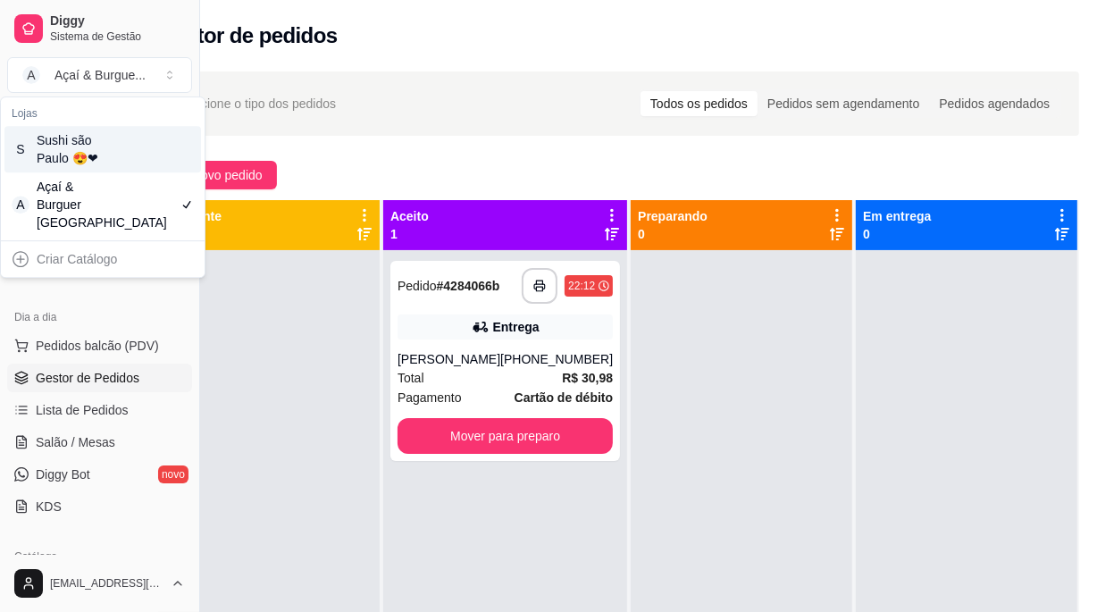
click at [104, 145] on div "Sushi são Paulo 😍❤" at bounding box center [77, 149] width 80 height 36
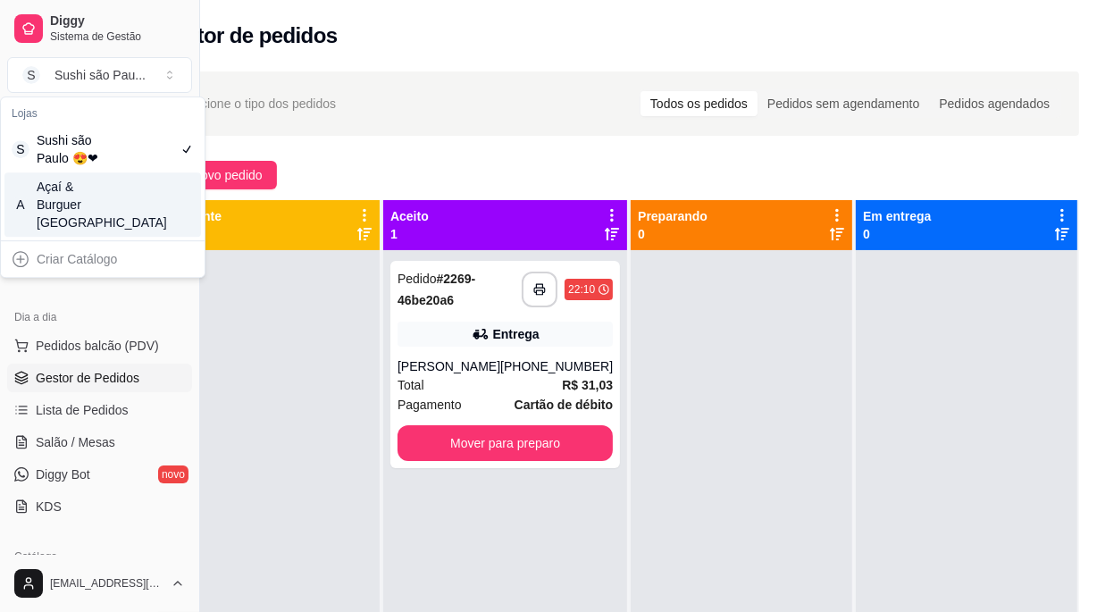
click at [348, 422] on div at bounding box center [268, 556] width 221 height 612
